Goal: Task Accomplishment & Management: Use online tool/utility

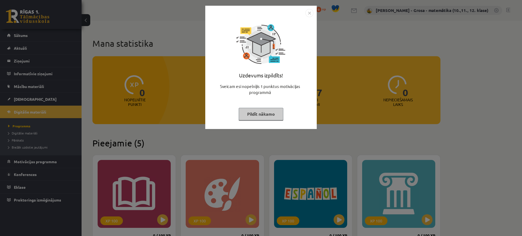
click at [250, 119] on button "Pildīt nākamo" at bounding box center [261, 114] width 45 height 13
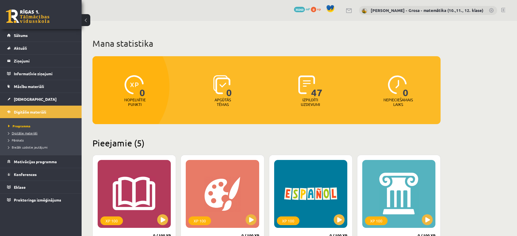
click at [19, 133] on span "Digitālie materiāli" at bounding box center [22, 133] width 29 height 4
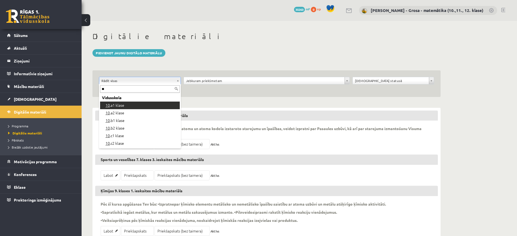
type input "**"
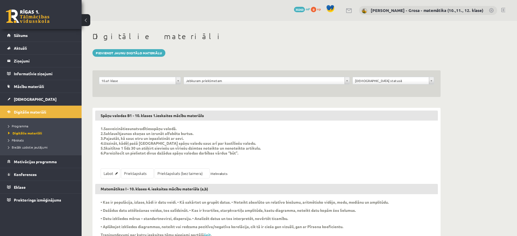
click at [222, 76] on div "**********" at bounding box center [266, 83] width 348 height 27
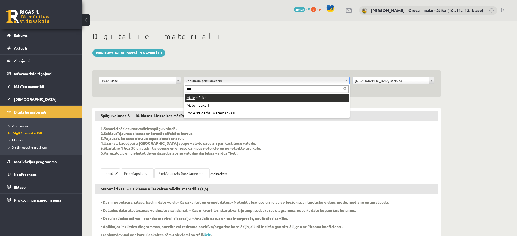
type input "****"
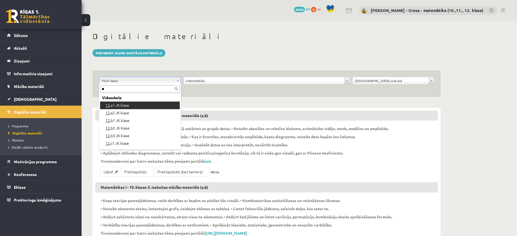
type input "**"
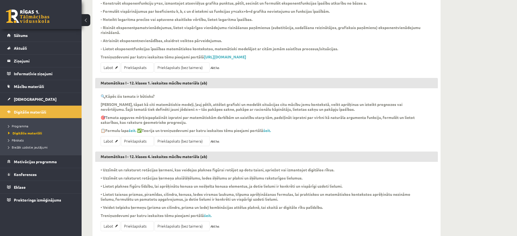
scroll to position [170, 0]
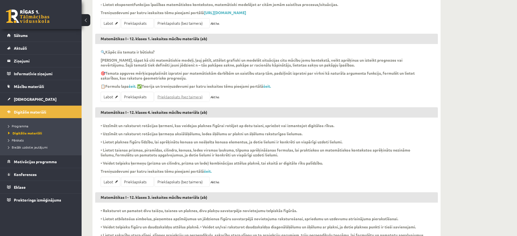
click at [173, 102] on link "Priekšapskats (bez taimera)" at bounding box center [182, 97] width 55 height 10
click at [115, 100] on link "Labot" at bounding box center [111, 97] width 20 height 10
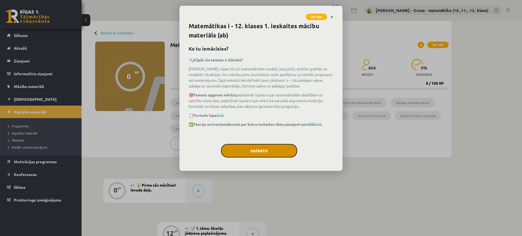
click at [263, 154] on button "Sapratu" at bounding box center [259, 151] width 76 height 14
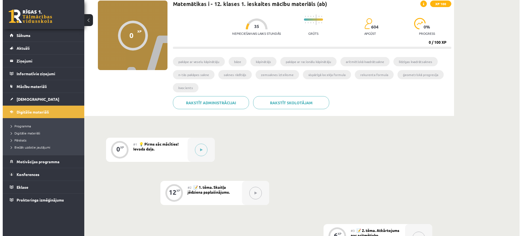
scroll to position [102, 0]
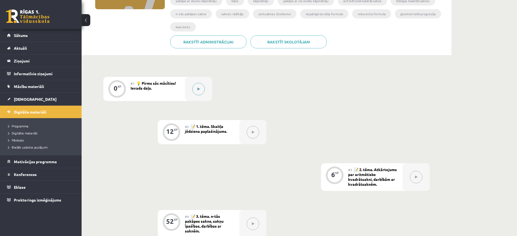
click at [196, 91] on button at bounding box center [198, 89] width 13 height 13
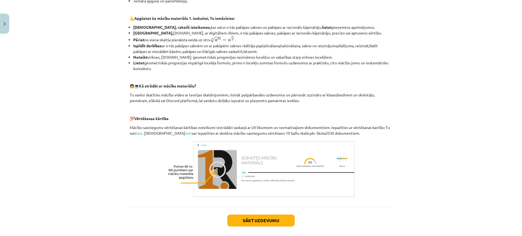
scroll to position [201, 0]
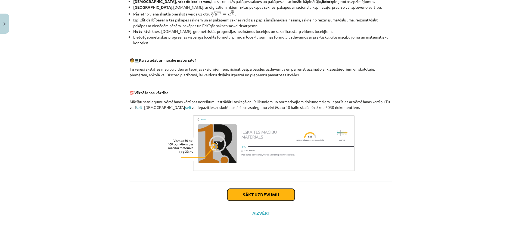
click at [268, 198] on button "Sākt uzdevumu" at bounding box center [260, 195] width 67 height 12
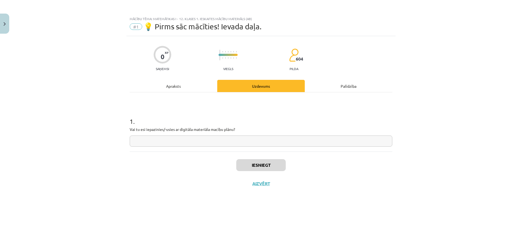
scroll to position [0, 0]
click at [247, 150] on div "1 . Vai tu esi iepazinies/-usies ar digitāla materiāla macību plānu?" at bounding box center [261, 121] width 263 height 59
click at [245, 141] on input "text" at bounding box center [261, 141] width 263 height 11
type input "*"
click at [263, 158] on div "Iesniegt Aizvērt" at bounding box center [261, 171] width 263 height 38
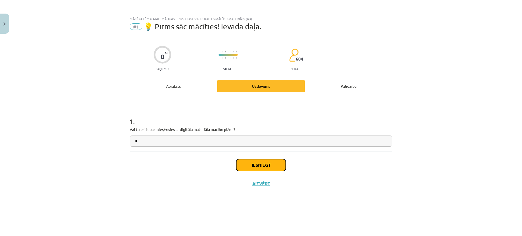
click at [263, 162] on button "Iesniegt" at bounding box center [261, 165] width 50 height 12
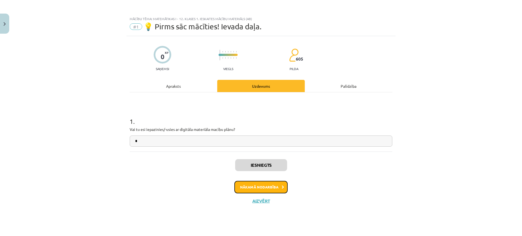
click at [273, 184] on button "Nākamā nodarbība" at bounding box center [261, 187] width 53 height 13
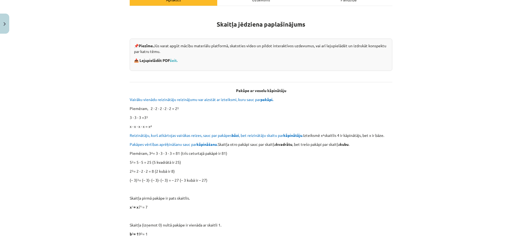
scroll to position [34, 0]
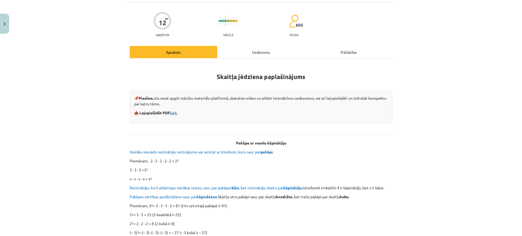
click at [174, 114] on link "šeit." at bounding box center [174, 112] width 8 height 5
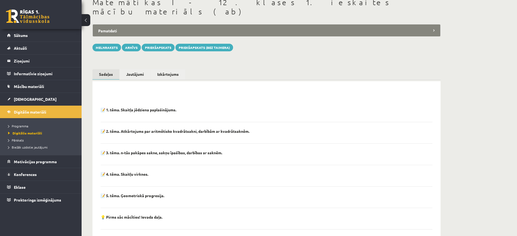
click at [147, 107] on div "📝 1. tēma. Skaitļa jēdziena paplašinājums." at bounding box center [267, 111] width 332 height 8
click at [109, 107] on p "📝 1. tēma. Skaitļa jēdziena paplašinājums." at bounding box center [139, 109] width 76 height 5
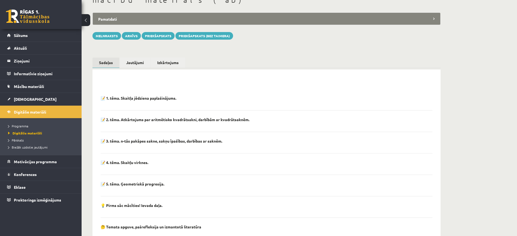
scroll to position [52, 0]
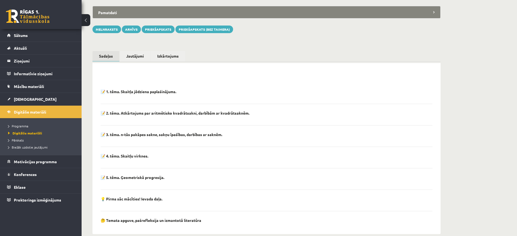
click at [244, 89] on div "📝 1. tēma. Skaitļa jēdziena paplašinājums." at bounding box center [267, 93] width 332 height 8
click at [448, 82] on div "**********" at bounding box center [267, 107] width 370 height 277
click at [397, 89] on div "📝 1. tēma. Skaitļa jēdziena paplašinājums." at bounding box center [267, 93] width 332 height 8
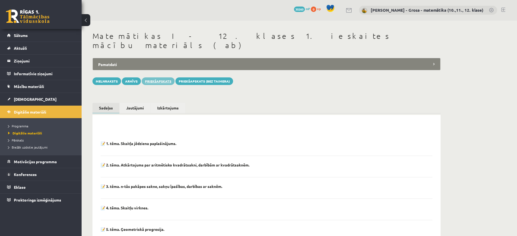
scroll to position [0, 0]
click at [145, 103] on link "Jautājumi" at bounding box center [135, 108] width 31 height 11
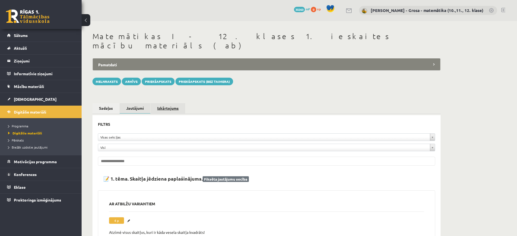
click at [166, 103] on link "Izkārtojums" at bounding box center [168, 108] width 35 height 10
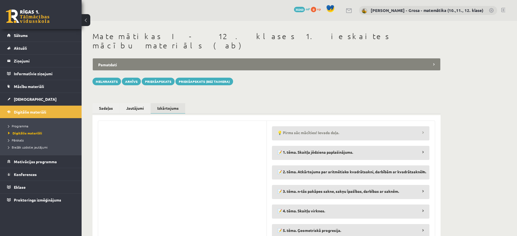
click at [364, 127] on legend "💡 Pirms sāc mācīties! Ievada daļa." at bounding box center [351, 133] width 158 height 13
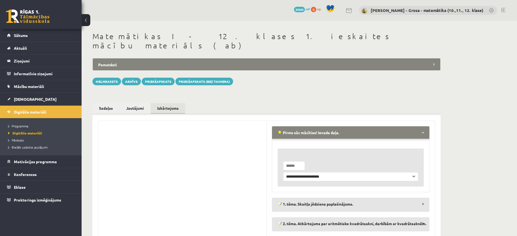
click at [364, 127] on legend "💡 Pirms sāc mācīties! Ievada daļa." at bounding box center [351, 133] width 158 height 13
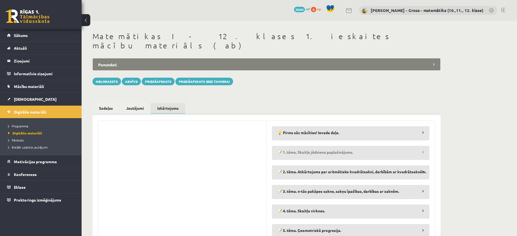
click at [378, 146] on legend "📝 1. tēma. Skaitļa jēdziena paplašinājums." at bounding box center [351, 152] width 158 height 13
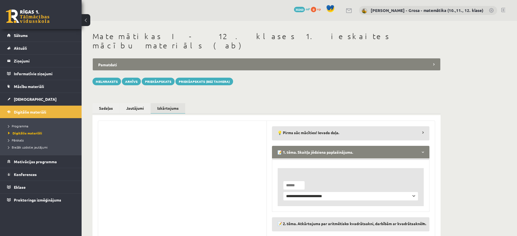
scroll to position [87, 0]
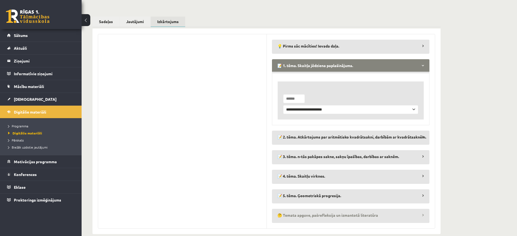
click at [385, 209] on legend "🤔 Temata apguve, pašrefleksija un izmantotā literatūra" at bounding box center [351, 215] width 158 height 13
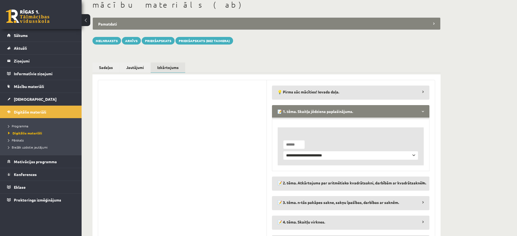
scroll to position [0, 0]
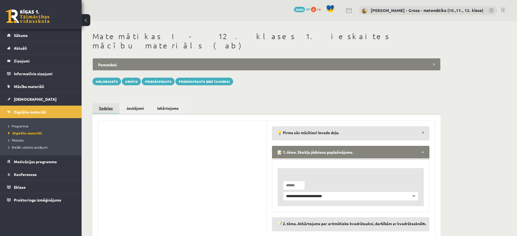
click at [95, 103] on link "Sadaļas" at bounding box center [105, 108] width 27 height 11
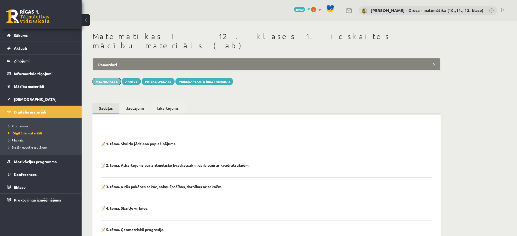
click at [112, 78] on button "Melnraksts" at bounding box center [106, 82] width 29 height 8
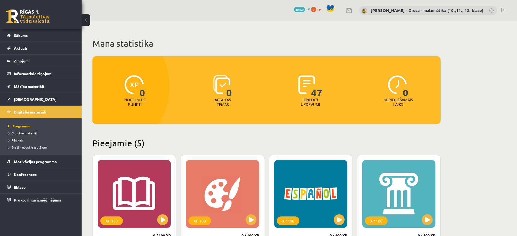
click at [26, 132] on span "Digitālie materiāli" at bounding box center [22, 133] width 29 height 4
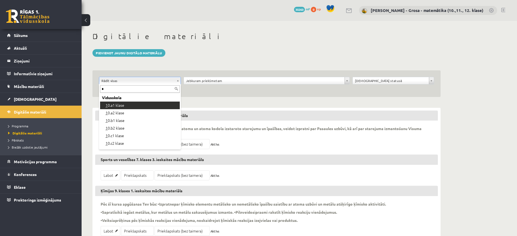
type input "*"
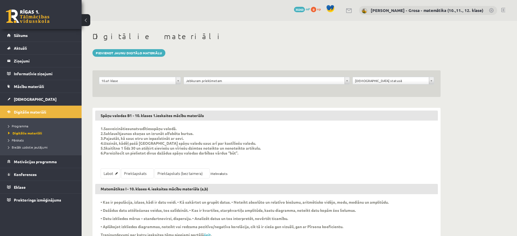
click at [201, 76] on div "**********" at bounding box center [266, 83] width 348 height 27
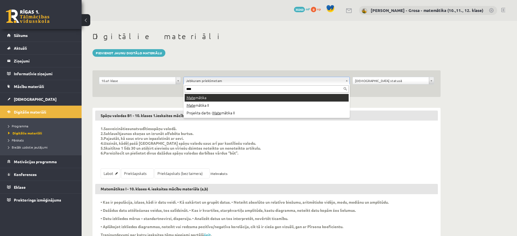
type input "****"
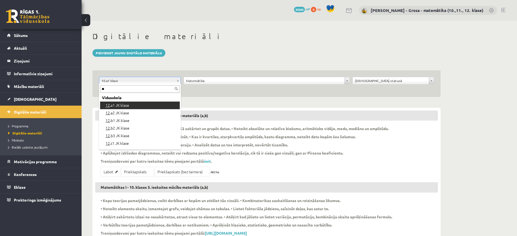
type input "**"
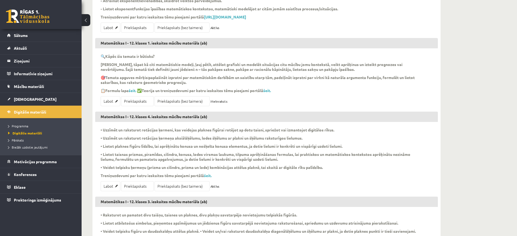
scroll to position [170, 0]
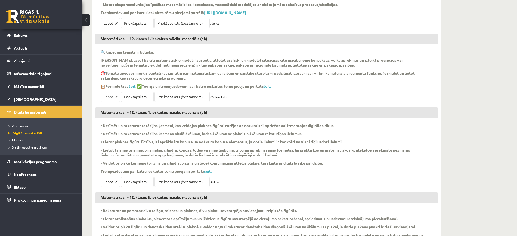
click at [103, 102] on link "Labot" at bounding box center [111, 97] width 20 height 10
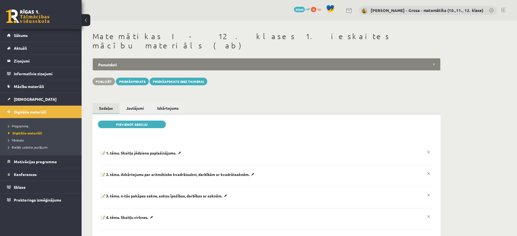
click at [136, 151] on p "📝 1. tēma. Skaitļa jēdziena paplašinājums." at bounding box center [142, 153] width 82 height 5
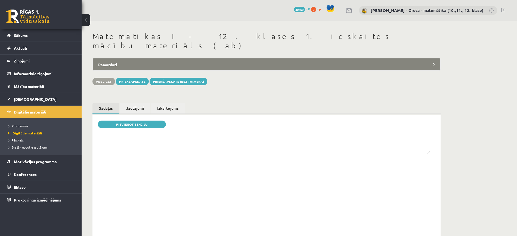
scroll to position [170, 0]
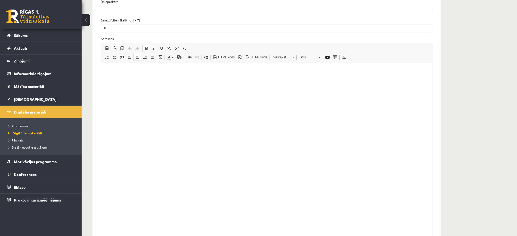
click at [26, 132] on span "Digitālie materiāli" at bounding box center [25, 133] width 34 height 4
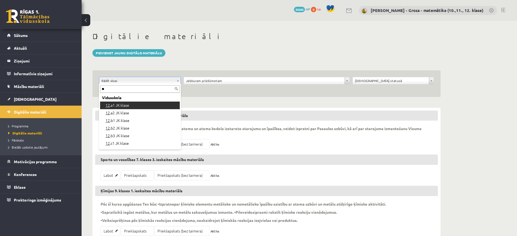
type input "**"
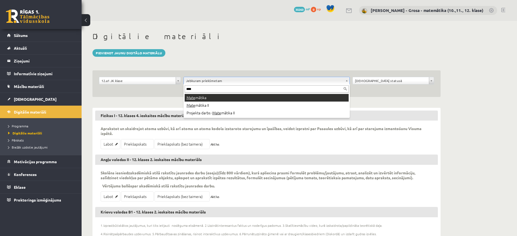
type input "****"
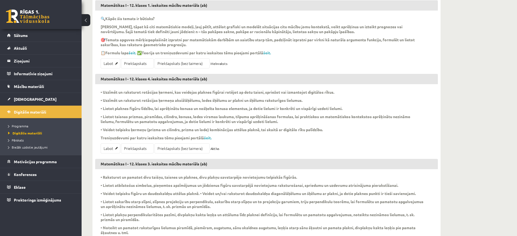
scroll to position [127, 0]
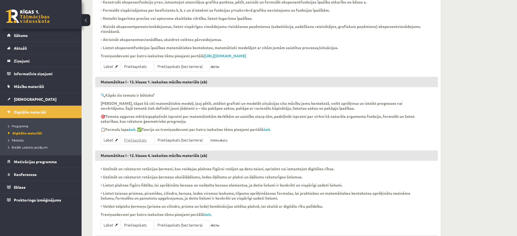
click at [143, 145] on link "Priekšapskats" at bounding box center [137, 140] width 33 height 10
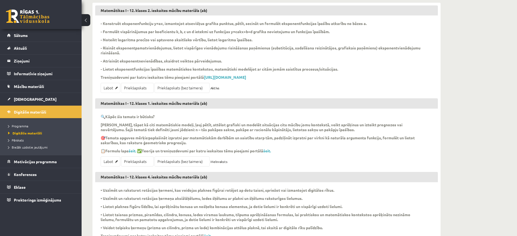
scroll to position [161, 0]
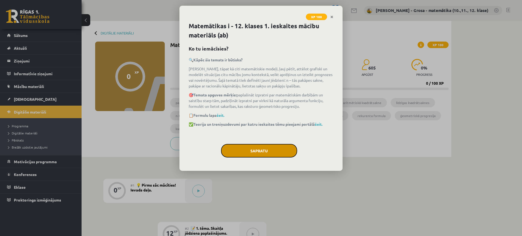
click at [274, 153] on button "Sapratu" at bounding box center [259, 151] width 76 height 14
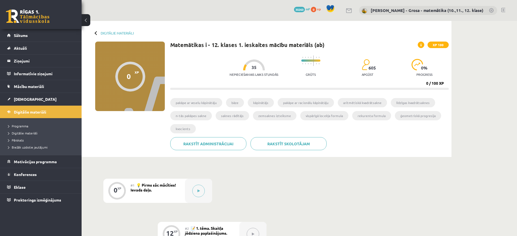
click at [172, 186] on span "💡 Pirms sāc mācīties! Ievada daļa." at bounding box center [153, 188] width 45 height 10
click at [196, 186] on button at bounding box center [198, 191] width 13 height 13
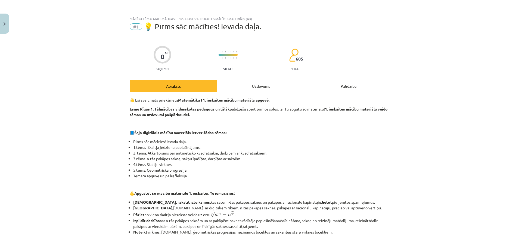
click at [259, 87] on div "Uzdevums" at bounding box center [261, 86] width 88 height 12
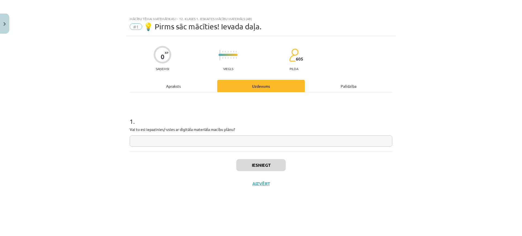
click at [235, 144] on input "text" at bounding box center [261, 141] width 263 height 11
type input "*"
click at [264, 168] on button "Iesniegt" at bounding box center [261, 165] width 50 height 12
click at [265, 185] on button "Nākamā nodarbība" at bounding box center [261, 187] width 53 height 13
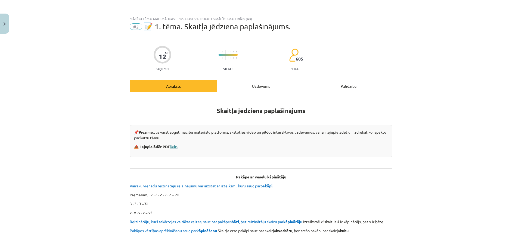
click at [175, 145] on link "šeit." at bounding box center [174, 146] width 8 height 5
